Goal: Task Accomplishment & Management: Complete application form

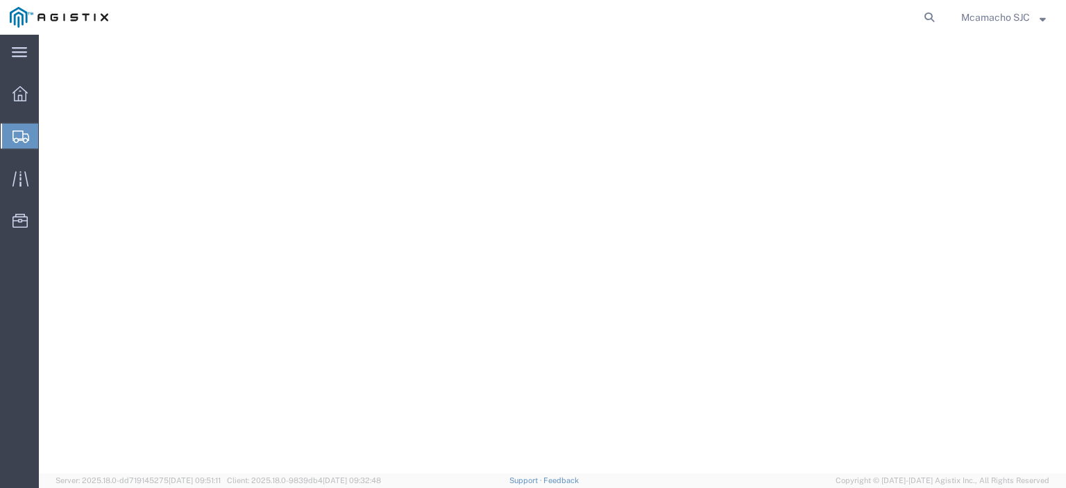
select select "ALL"
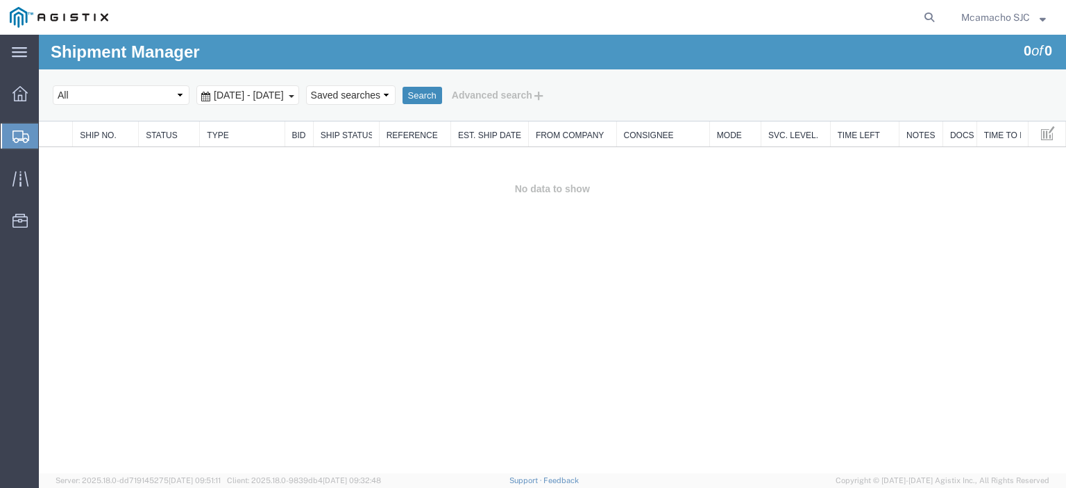
click at [442, 93] on button "Search" at bounding box center [422, 96] width 40 height 18
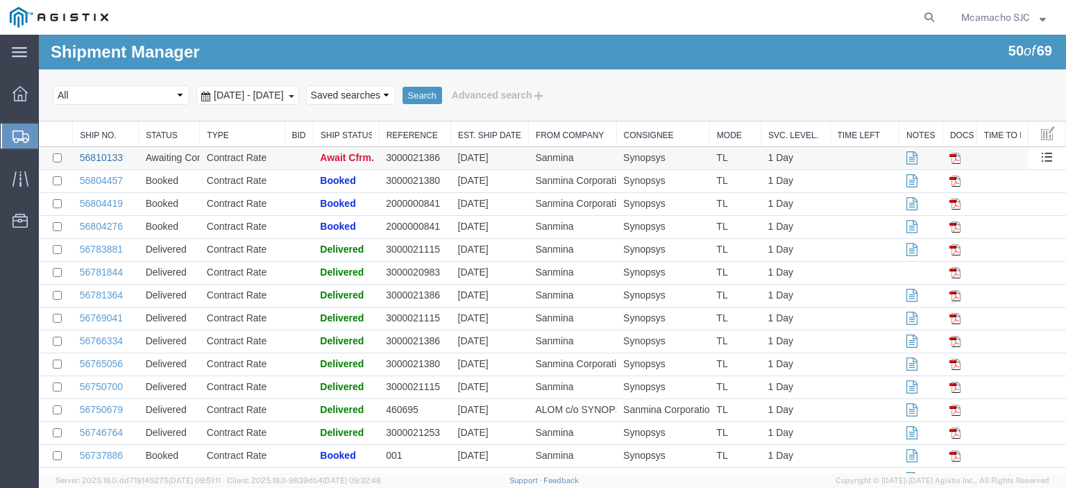
click at [94, 156] on link "56810133" at bounding box center [101, 157] width 43 height 11
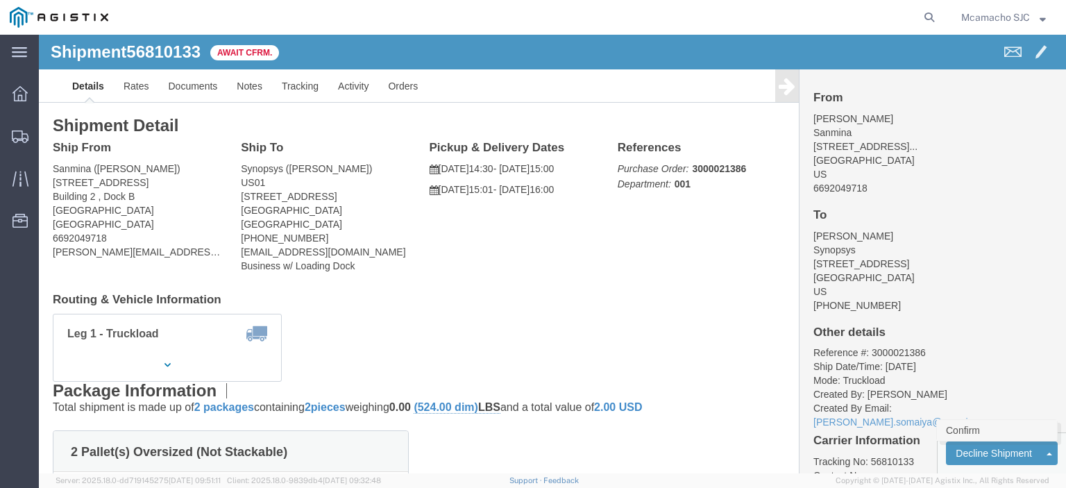
click link "Confirm"
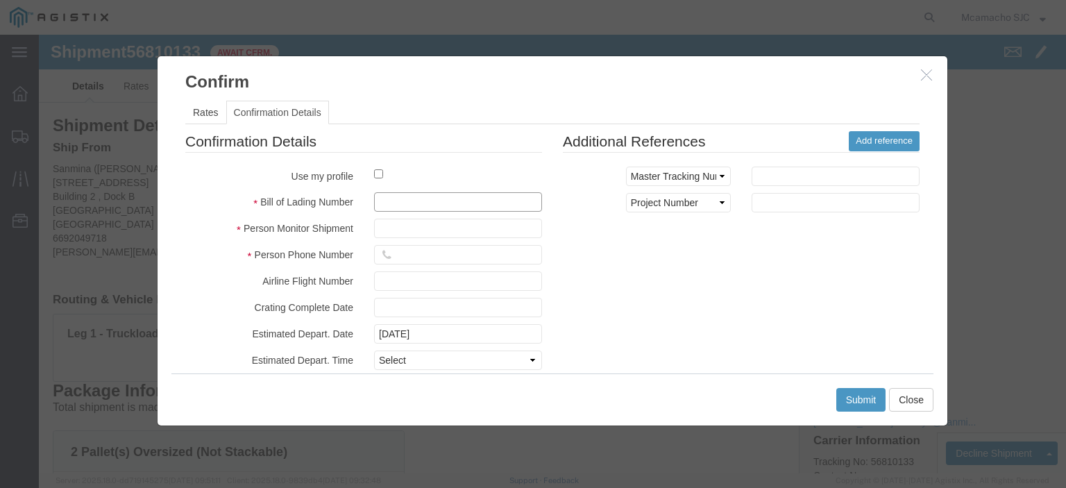
click input "text"
paste input "1000989480"
type input "1000989480"
type input "[PERSON_NAME]"
type input "4084571280"
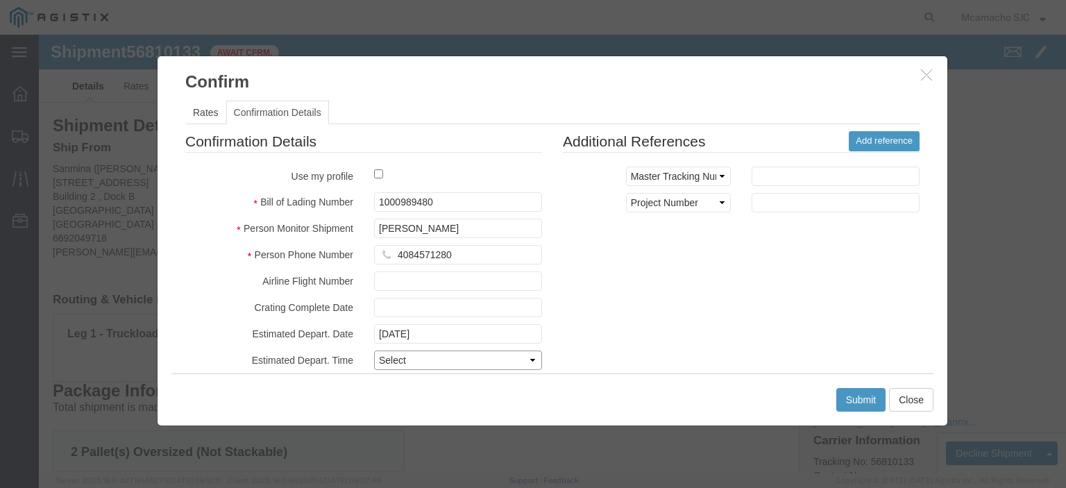
click select "Select Midnight 1 am 2 am 3 am 4 am 5 am 6 am 7 am 8 am 9 am 10 am 11 am 12 Noo…"
select select "1400"
click select "Select Midnight 1 am 2 am 3 am 4 am 5 am 6 am 7 am 8 am 9 am 10 am 11 am 12 Noo…"
click div "Confirmation Details Use my profile Bill of Lading Number 1000989480 Person Mon…"
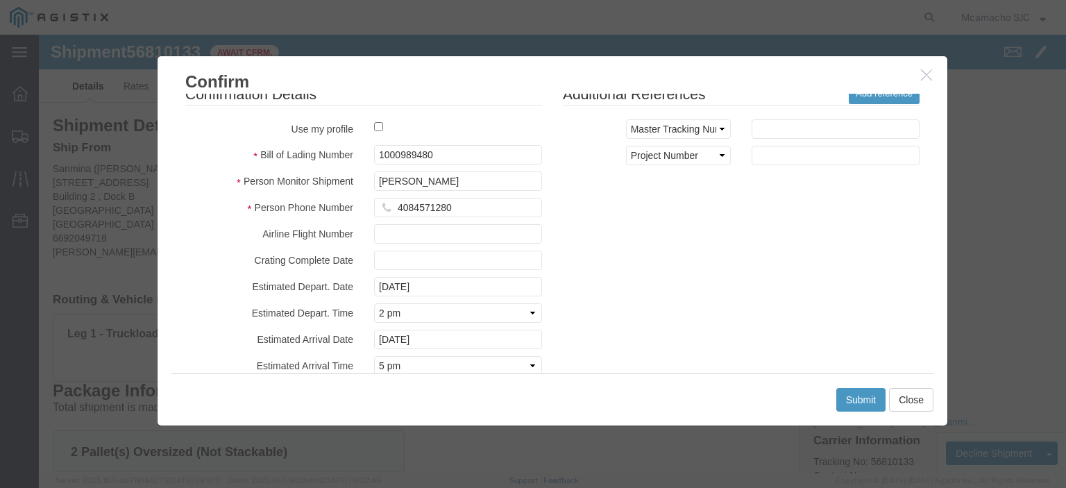
scroll to position [69, 0]
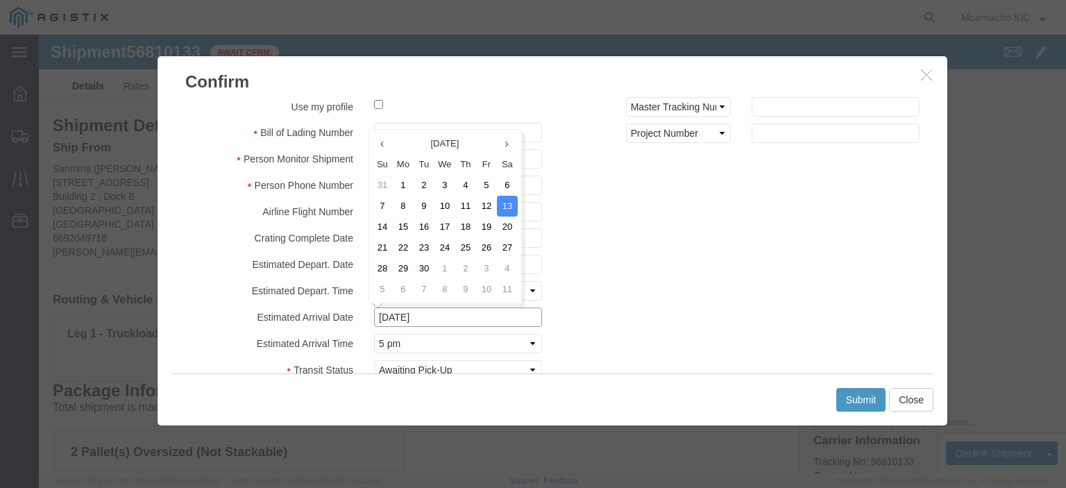
click input "[DATE]"
click td "12"
type input "[DATE]"
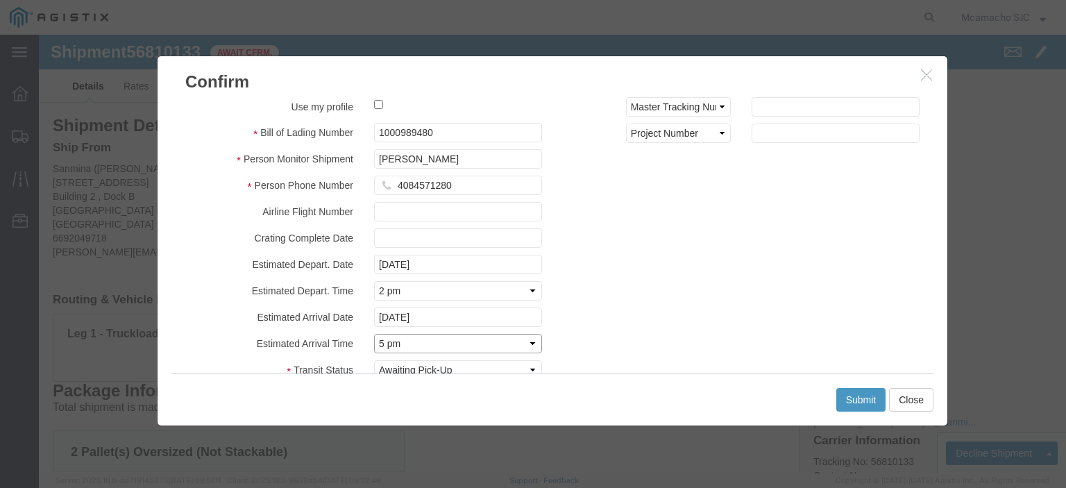
click select "Select Midnight 1 am 2 am 3 am 4 am 5 am 6 am 7 am 8 am 9 am 10 am 11 am 12 Noo…"
select select "1600"
click select "Select Midnight 1 am 2 am 3 am 4 am 5 am 6 am 7 am 8 am 9 am 10 am 11 am 12 Noo…"
click button "Submit"
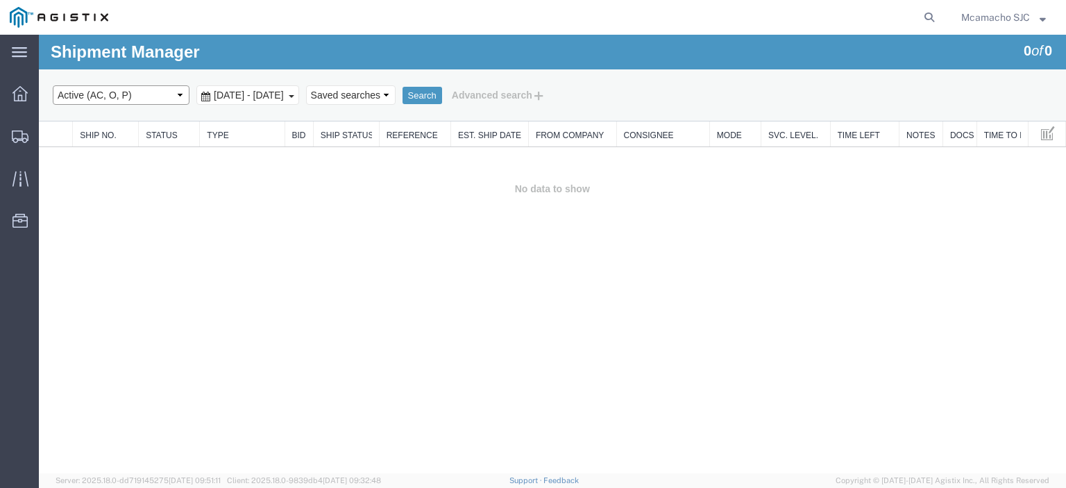
click at [116, 97] on select "Select status Active (AC, O, P) All Approved Awaiting Confirmation (AC) Booked …" at bounding box center [121, 94] width 137 height 19
select select "BOOK"
click at [53, 85] on select "Select status Active (AC, O, P) All Approved Awaiting Confirmation (AC) Booked …" at bounding box center [121, 94] width 137 height 19
click at [442, 91] on button "Search" at bounding box center [422, 96] width 40 height 18
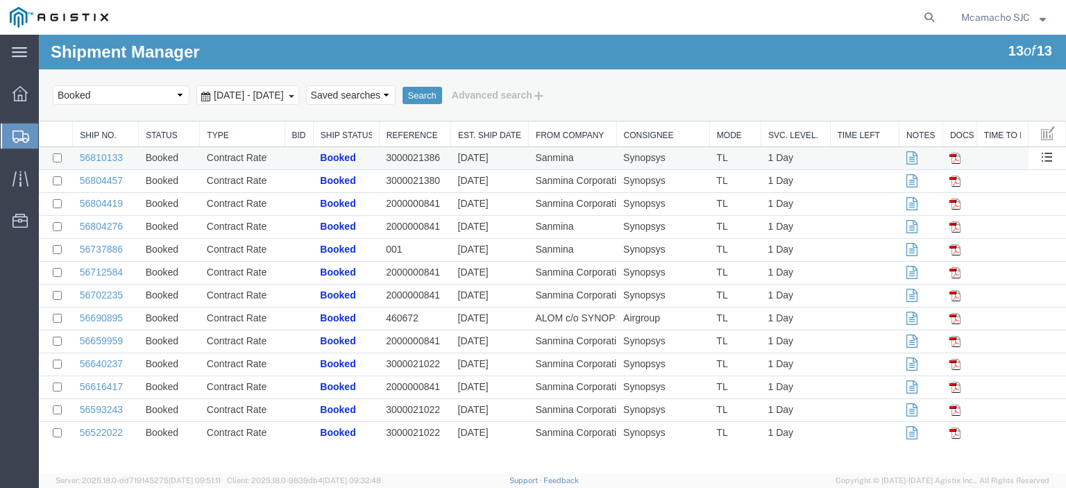
click at [94, 163] on td "56810133" at bounding box center [106, 158] width 66 height 23
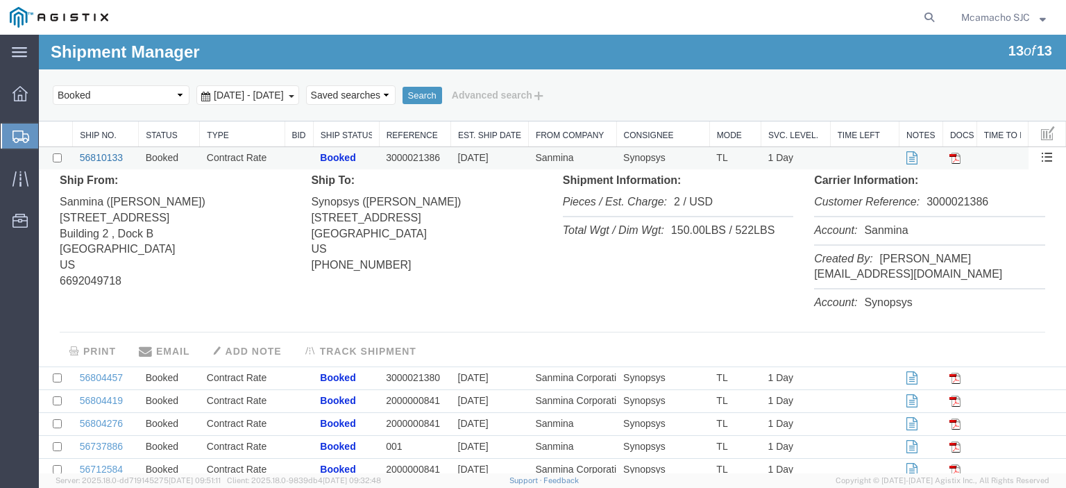
click at [102, 162] on link "56810133" at bounding box center [101, 157] width 43 height 11
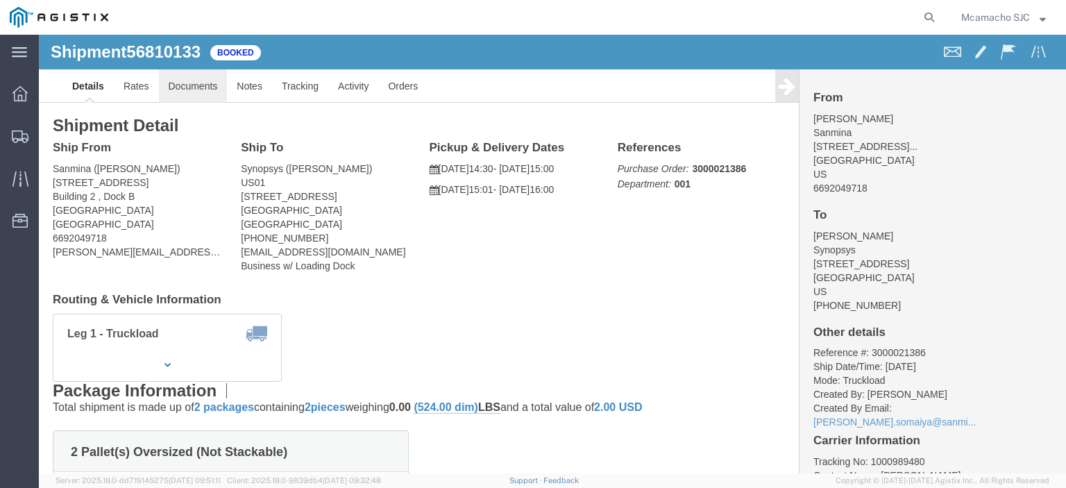
click link "Documents"
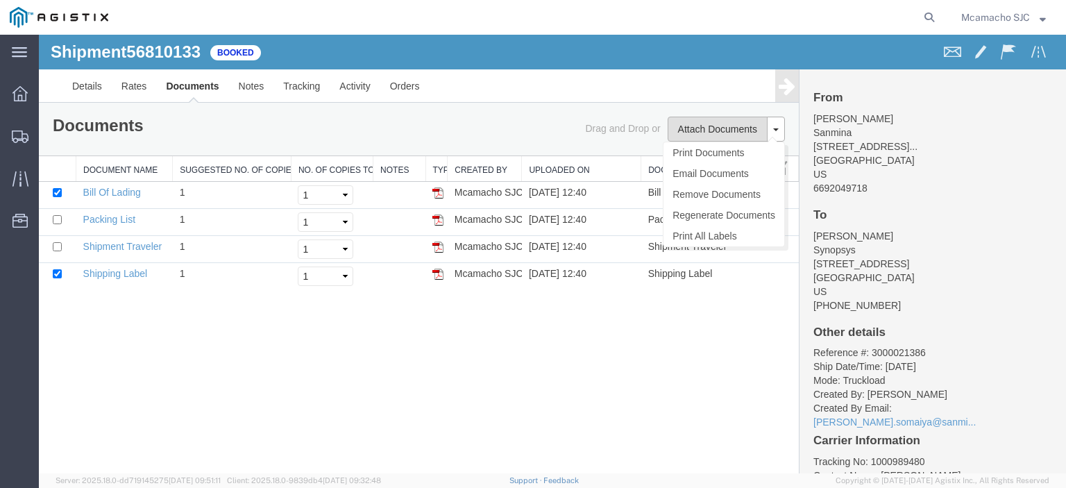
click at [706, 126] on button "Attach Documents" at bounding box center [718, 129] width 100 height 25
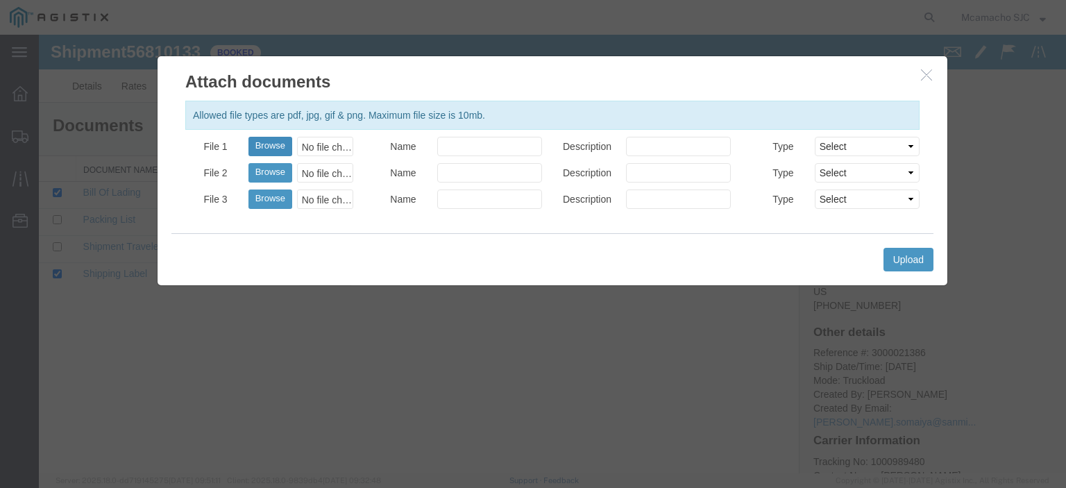
click at [264, 141] on button "Browse" at bounding box center [270, 146] width 44 height 19
type input "C:\fakepath\1000989480.pdf"
click at [481, 143] on input "Name" at bounding box center [489, 146] width 105 height 19
type input "AIRGROUP"
click at [641, 150] on input "Description" at bounding box center [678, 146] width 105 height 19
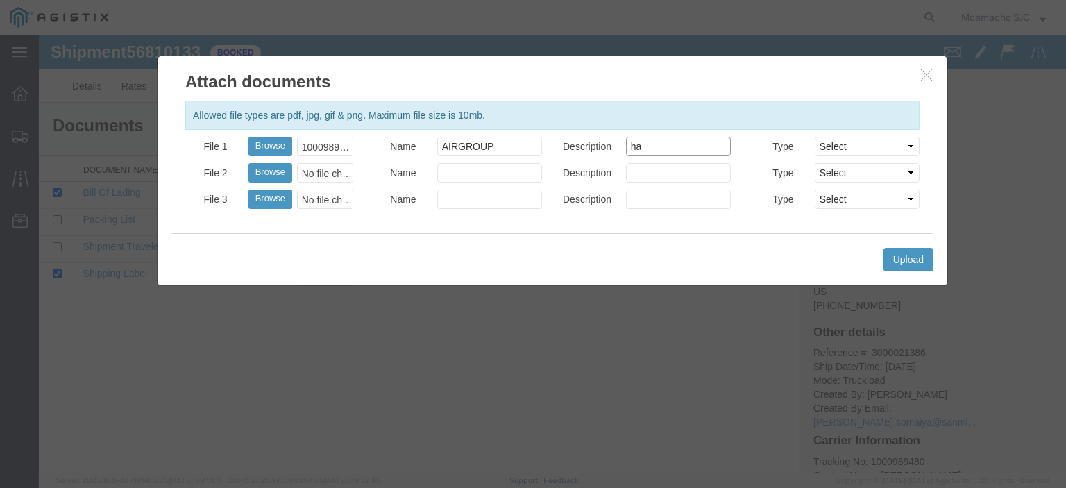
type input "h"
type input "HAWB"
click at [852, 144] on select "Select AWB Label Bill of Lading/Air Waybill Certificate of Origin (English) Cla…" at bounding box center [867, 146] width 105 height 19
select select "BILL_OF_LADING"
click at [815, 137] on select "Select AWB Label Bill of Lading/Air Waybill Certificate of Origin (English) Cla…" at bounding box center [867, 146] width 105 height 19
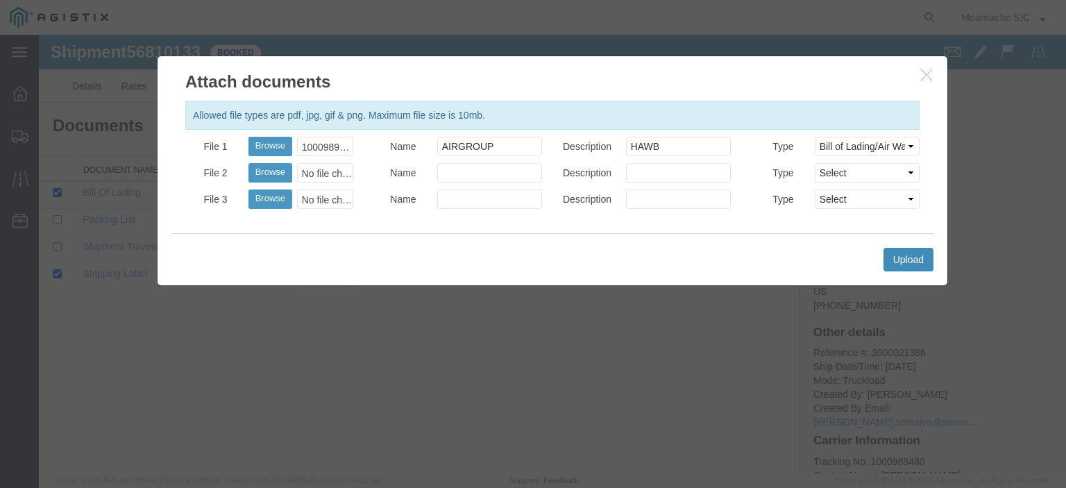
click at [905, 251] on button "Upload" at bounding box center [908, 260] width 50 height 24
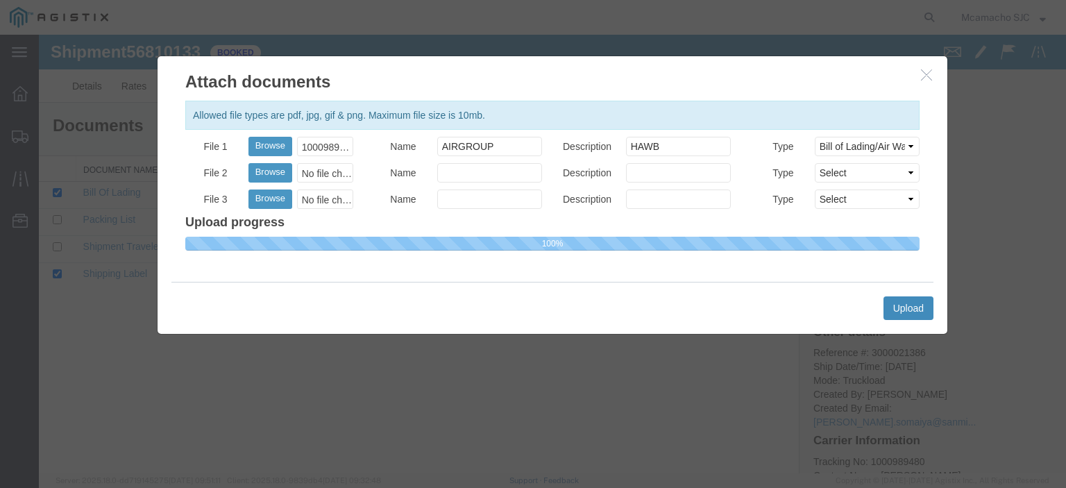
select select
